Goal: Find specific page/section: Find specific page/section

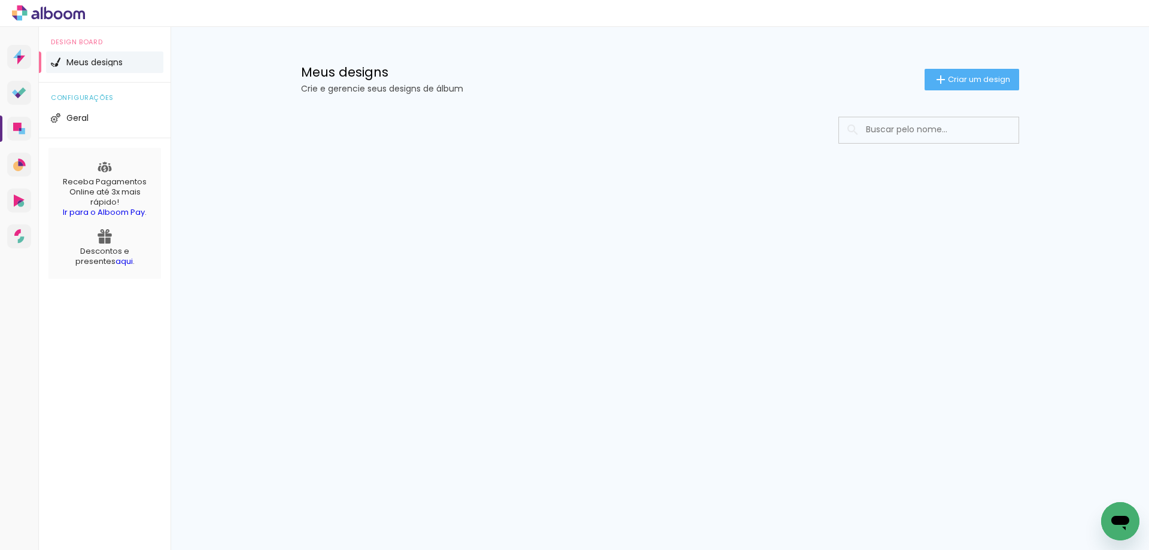
click at [933, 130] on input at bounding box center [945, 129] width 171 height 25
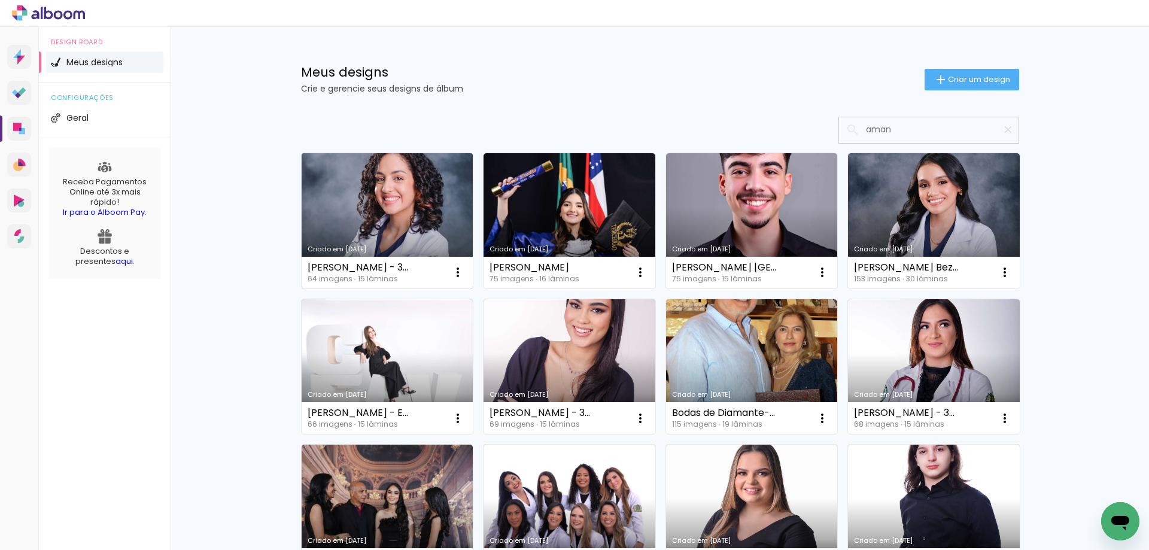
type input "aman"
type paper-input "aman"
click at [378, 184] on link "Criado em [DATE]" at bounding box center [388, 220] width 172 height 135
